Goal: Use online tool/utility: Use online tool/utility

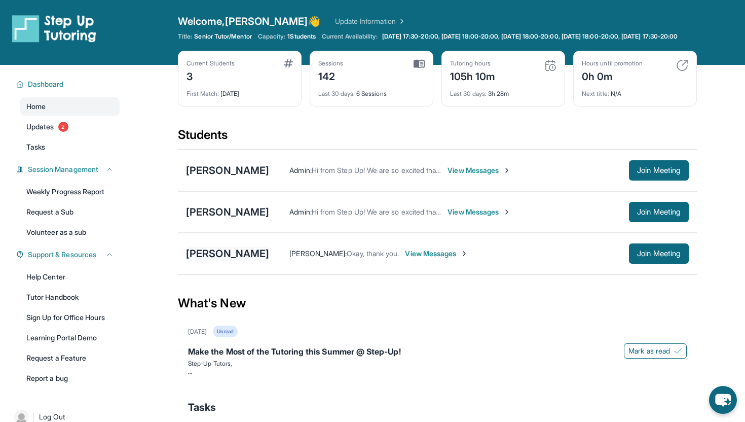
click at [194, 258] on div "[PERSON_NAME]" at bounding box center [227, 253] width 83 height 14
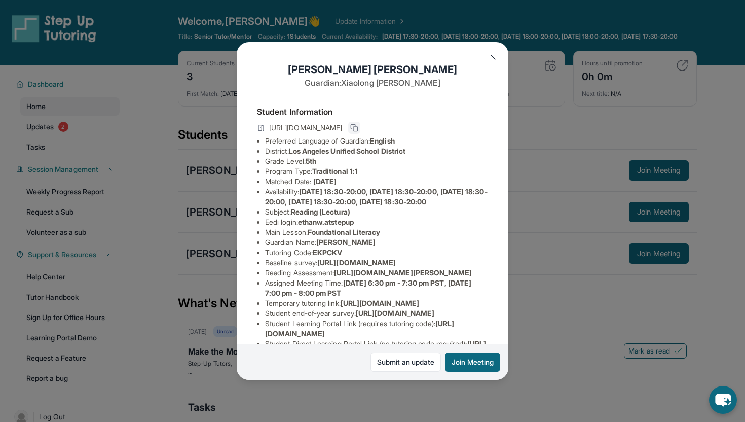
click at [358, 129] on icon at bounding box center [354, 128] width 8 height 8
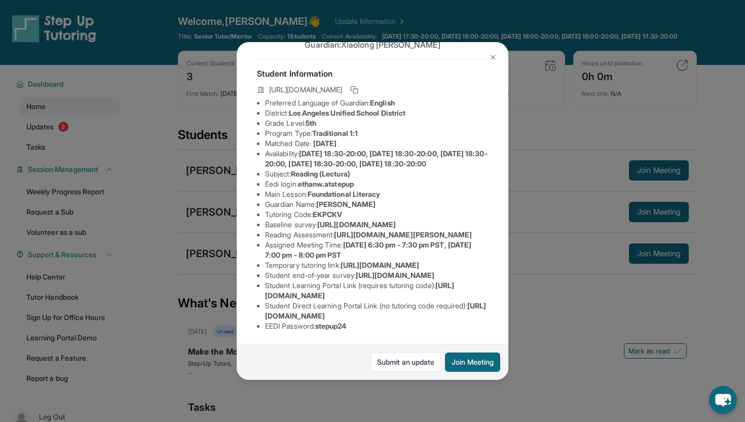
drag, startPoint x: 264, startPoint y: 216, endPoint x: 358, endPoint y: 224, distance: 94.1
click at [358, 224] on ul "Preferred Language of Guardian: English District: [GEOGRAPHIC_DATA] Unified Sch…" at bounding box center [372, 214] width 231 height 233
copy span "[URL][DOMAIN_NAME]"
click at [459, 356] on button "Join Meeting" at bounding box center [472, 361] width 55 height 19
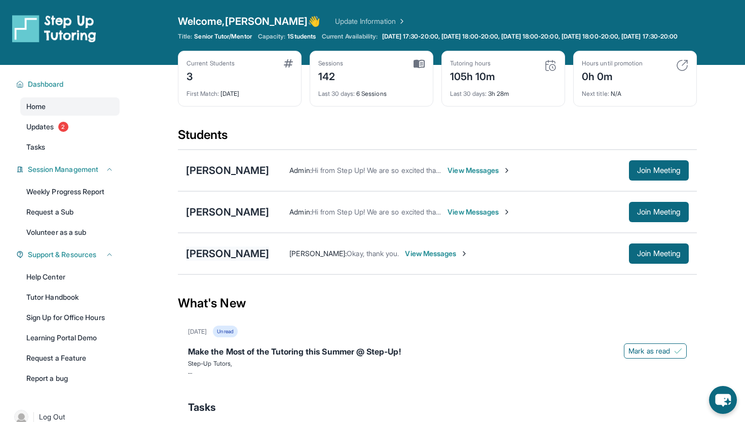
click at [235, 261] on div "[PERSON_NAME]" at bounding box center [227, 253] width 83 height 14
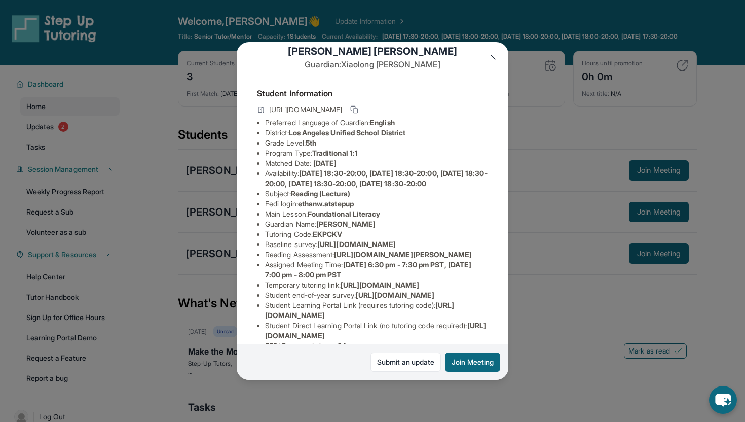
scroll to position [20, 0]
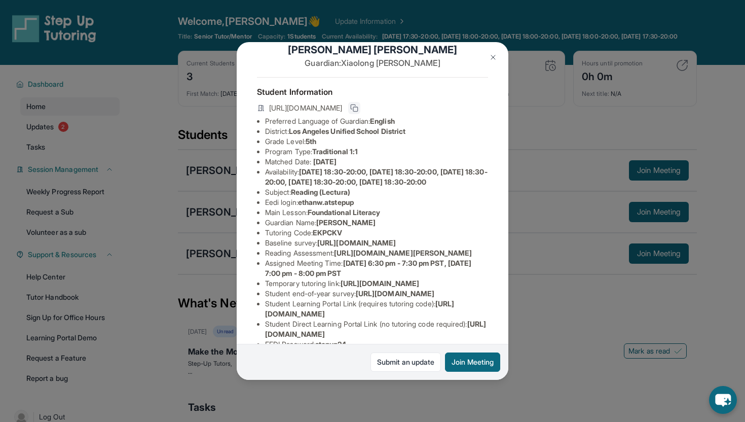
click at [360, 111] on button at bounding box center [354, 108] width 12 height 12
